Goal: Task Accomplishment & Management: Use online tool/utility

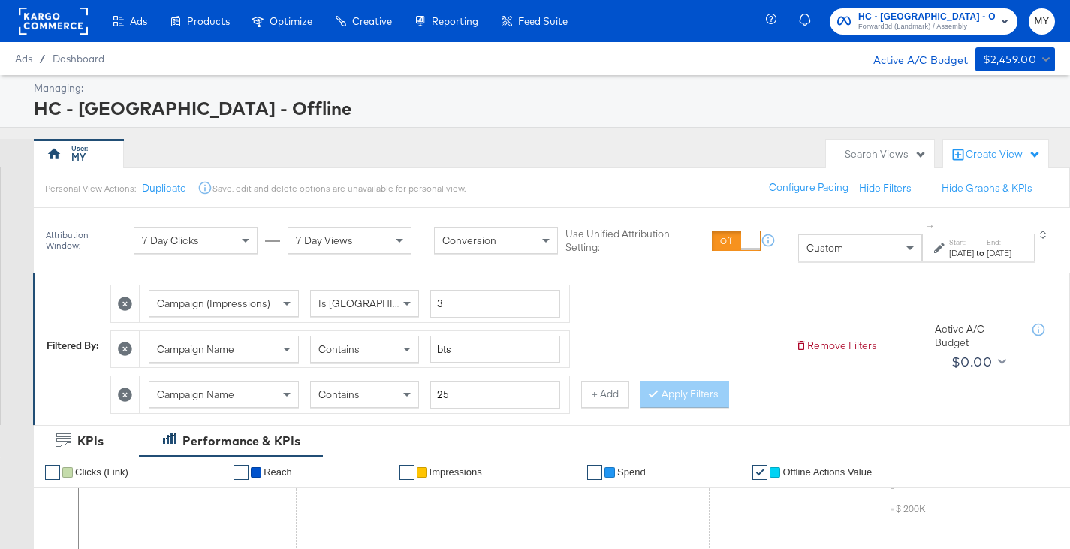
scroll to position [100, 0]
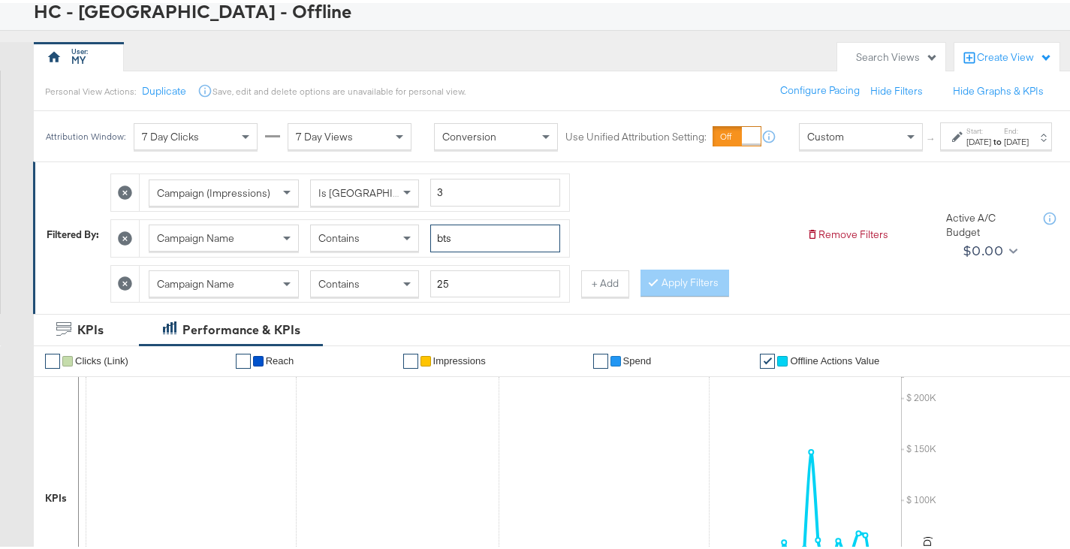
click at [490, 246] on input "bts" at bounding box center [495, 236] width 130 height 28
type input "aff"
drag, startPoint x: 656, startPoint y: 297, endPoint x: 901, endPoint y: 124, distance: 299.1
click at [656, 287] on div at bounding box center [656, 280] width 11 height 14
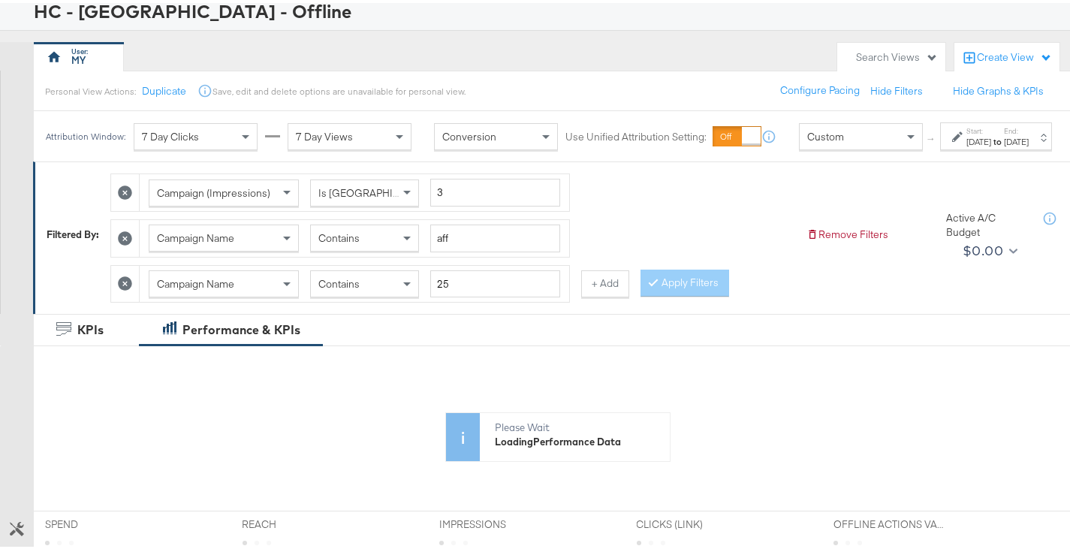
click at [967, 133] on label "Start:" at bounding box center [979, 128] width 25 height 10
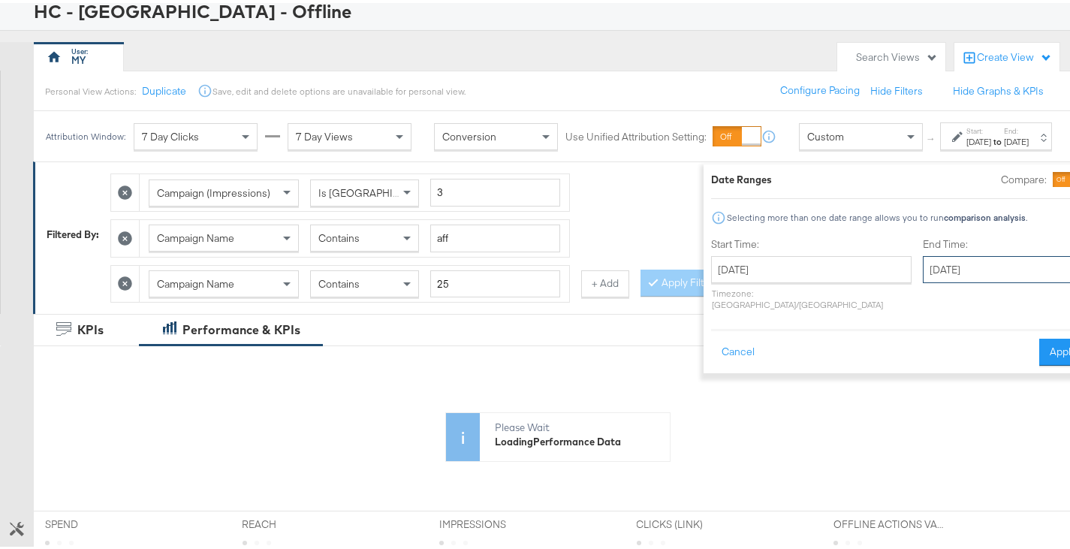
click at [923, 267] on input "[DATE]" at bounding box center [1002, 266] width 158 height 27
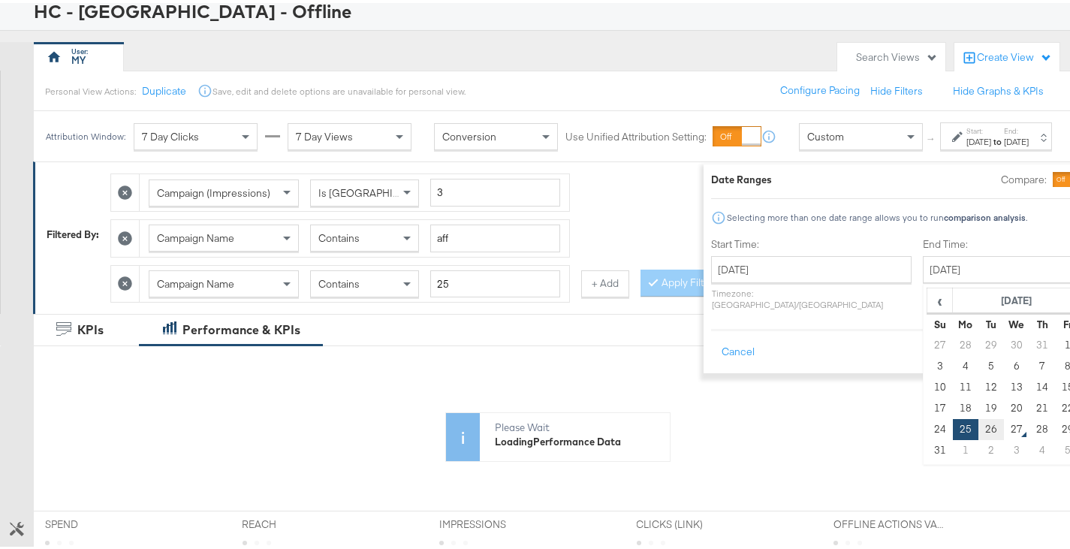
click at [979, 427] on td "26" at bounding box center [992, 426] width 26 height 21
type input "[DATE]"
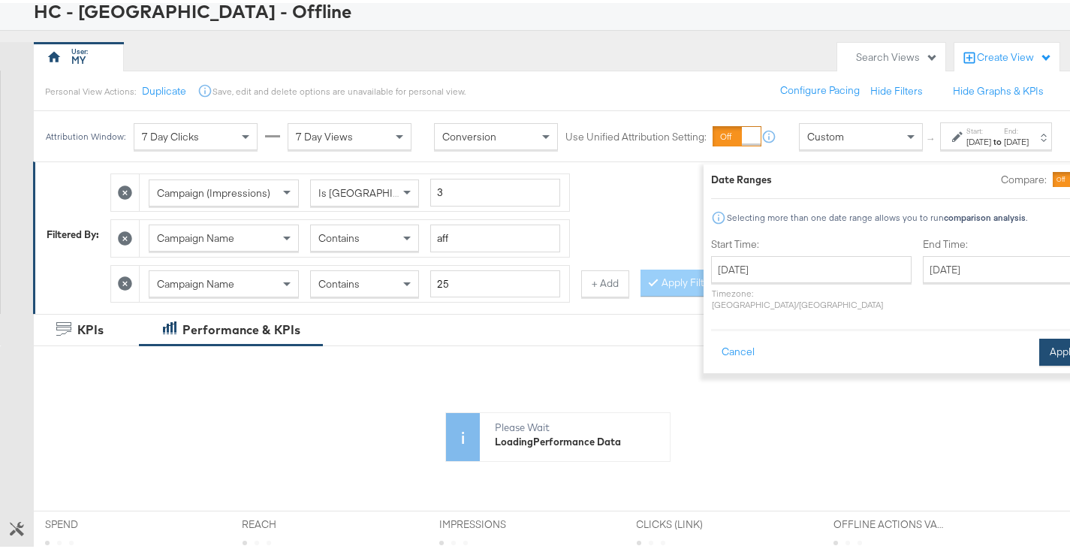
click at [1040, 346] on button "Apply" at bounding box center [1063, 349] width 47 height 27
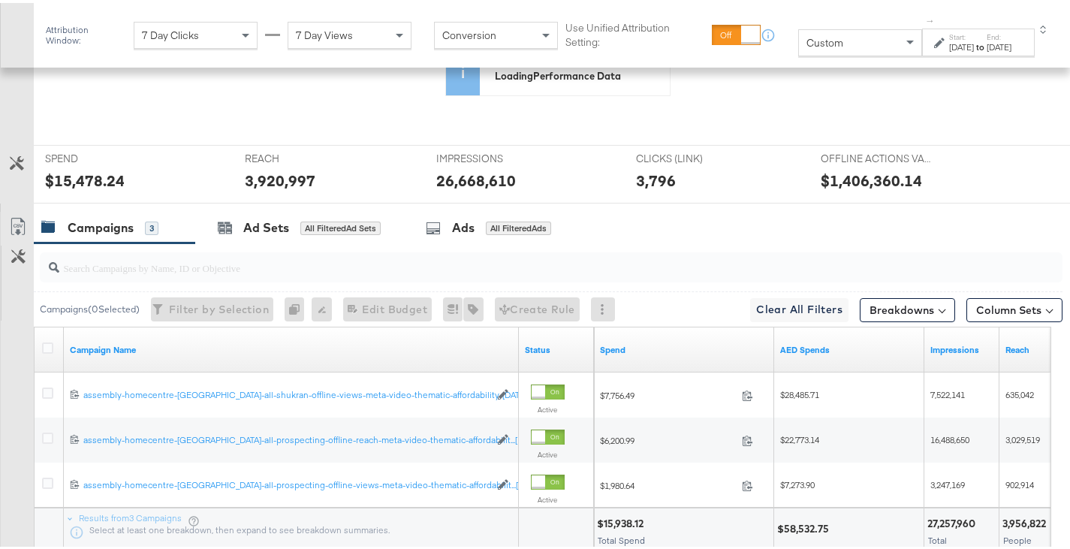
scroll to position [592, 0]
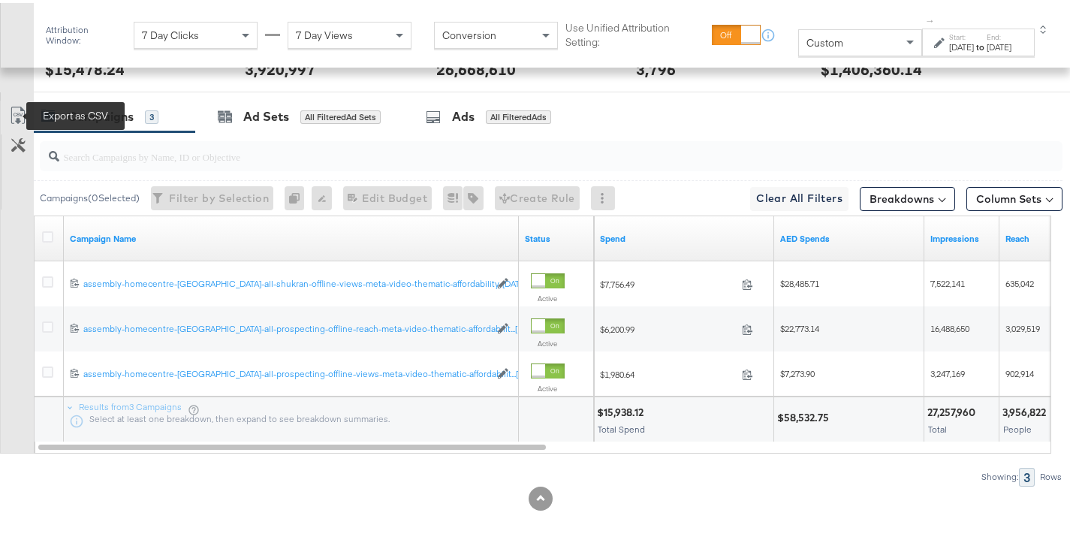
click at [14, 104] on icon at bounding box center [18, 113] width 18 height 18
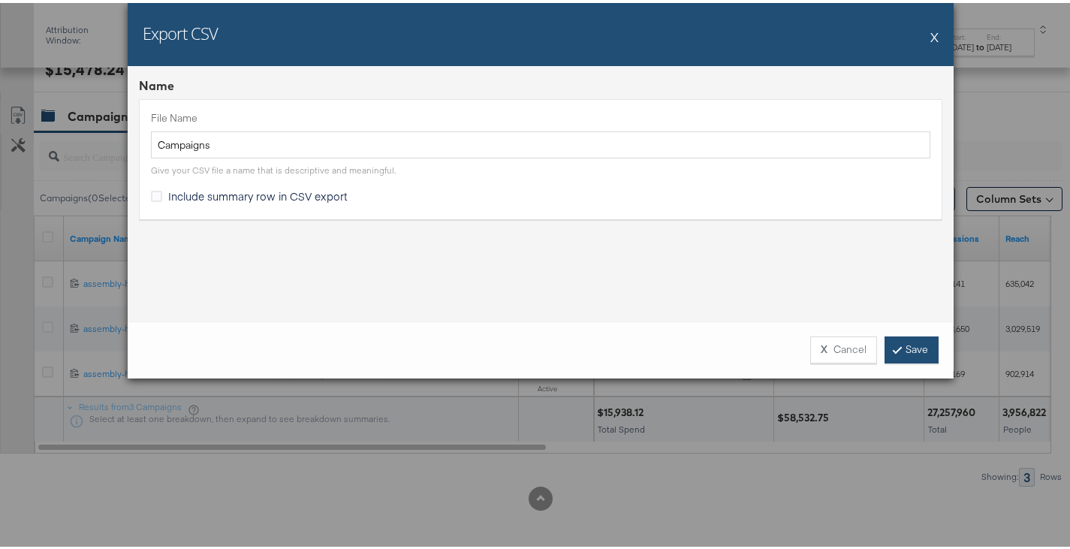
click at [922, 346] on link "Save" at bounding box center [912, 347] width 54 height 27
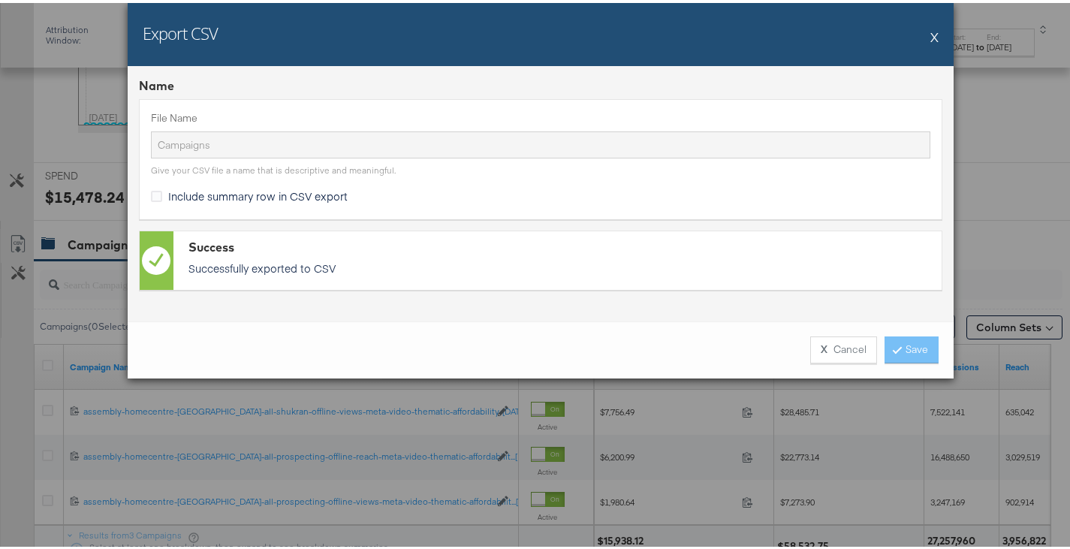
scroll to position [720, 0]
